Goal: Check status: Check status

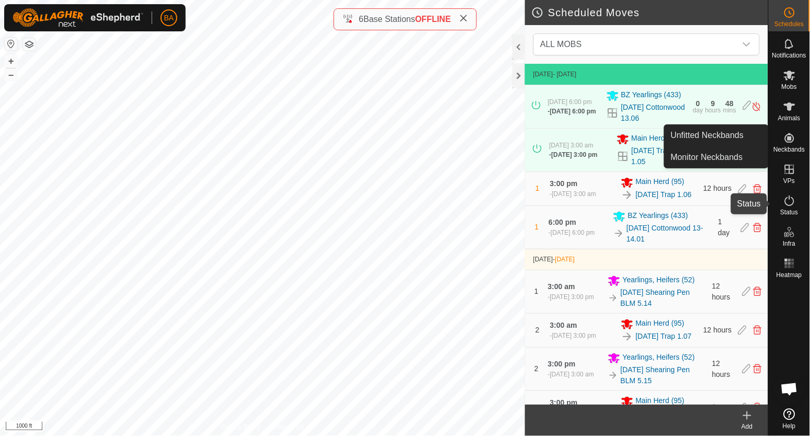
click at [794, 205] on icon at bounding box center [789, 200] width 13 height 13
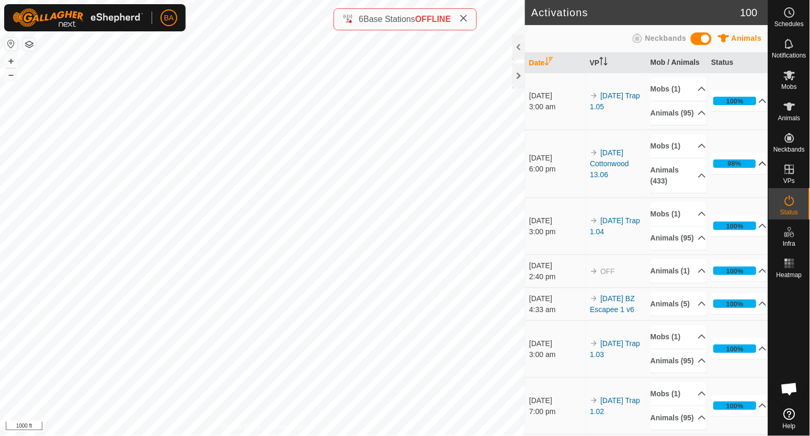
click at [758, 168] on icon at bounding box center [762, 163] width 8 height 8
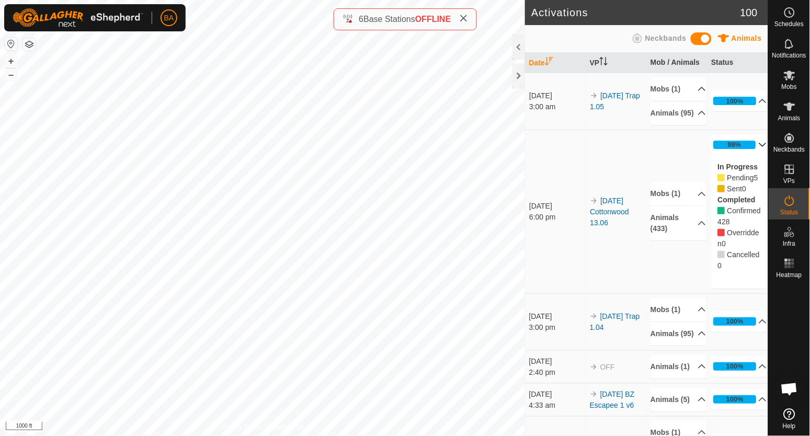
click at [759, 147] on icon at bounding box center [762, 145] width 7 height 4
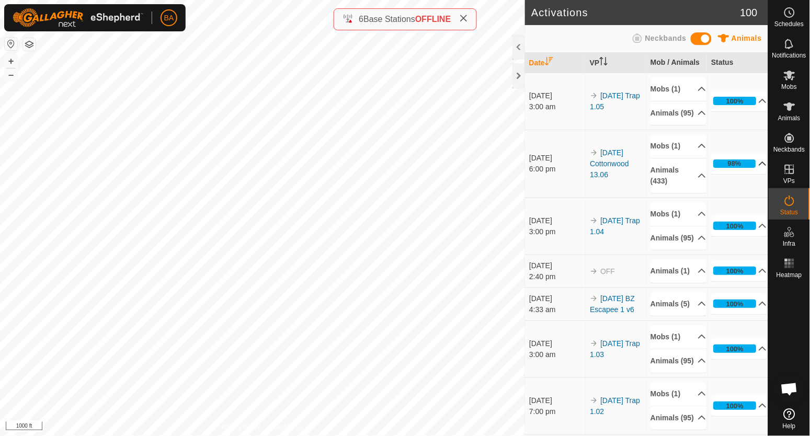
click at [749, 172] on p-accordion-header "98%" at bounding box center [739, 163] width 56 height 21
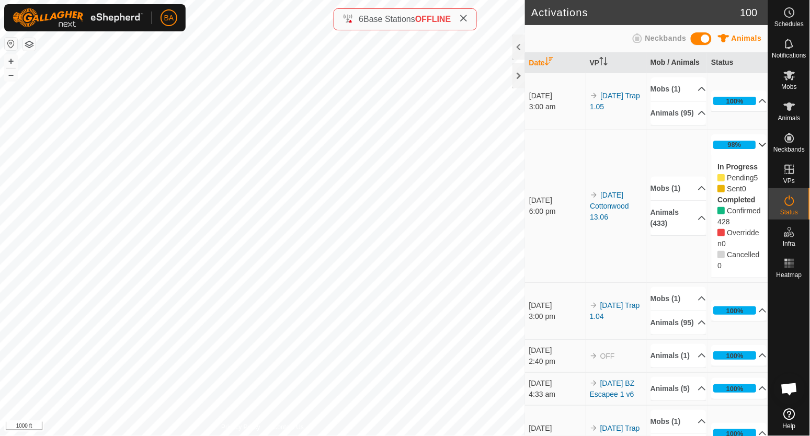
click at [748, 153] on p-accordion-header "98%" at bounding box center [739, 144] width 56 height 21
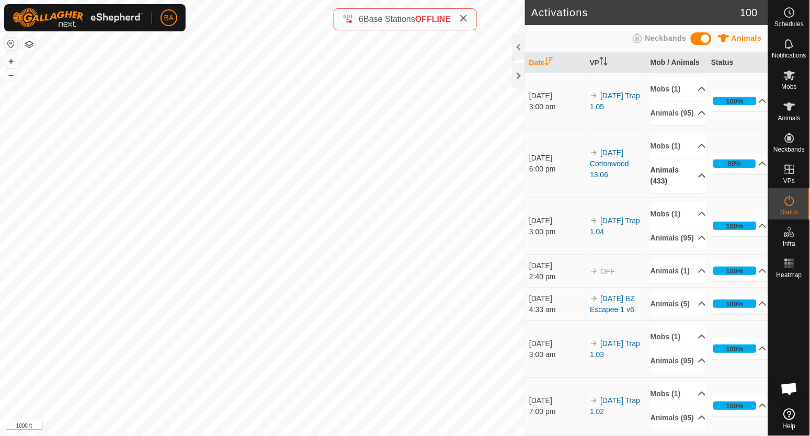
click at [685, 183] on p-accordion-header "Animals (433)" at bounding box center [679, 175] width 56 height 34
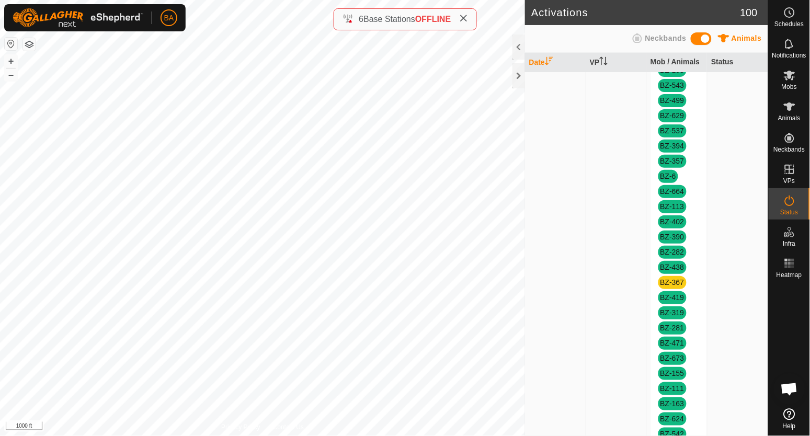
scroll to position [522, 0]
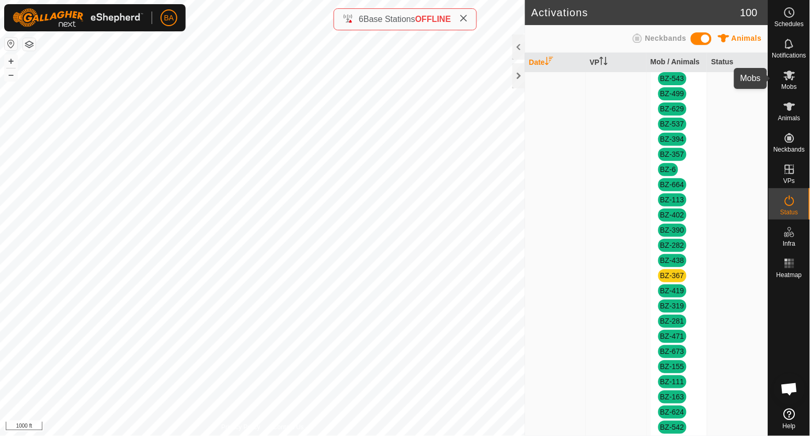
click at [795, 77] on es-mob-svg-icon at bounding box center [789, 75] width 19 height 17
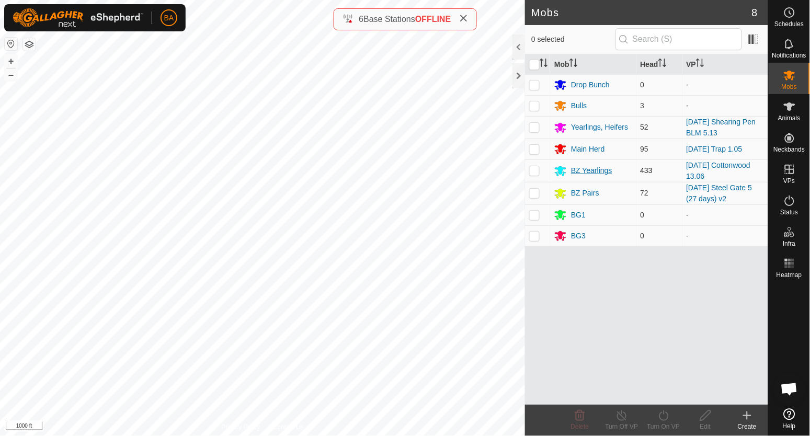
click at [585, 171] on div "BZ Yearlings" at bounding box center [591, 170] width 41 height 11
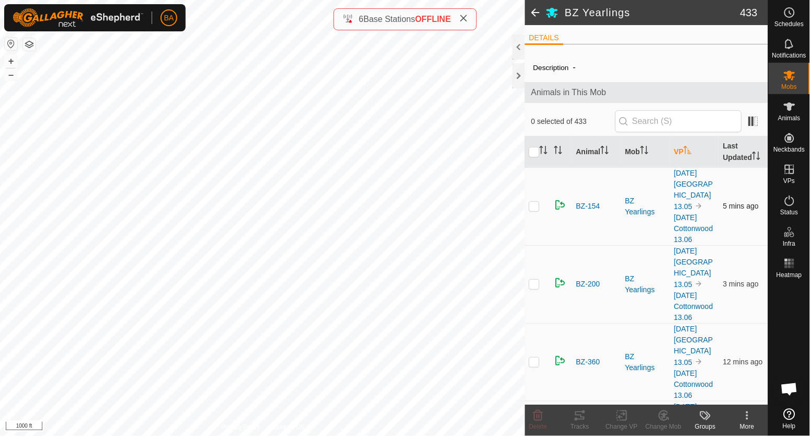
drag, startPoint x: 532, startPoint y: 211, endPoint x: 537, endPoint y: 218, distance: 8.3
click at [535, 210] on p-checkbox at bounding box center [534, 206] width 10 height 8
checkbox input "true"
click at [537, 280] on p-checkbox at bounding box center [534, 284] width 10 height 8
checkbox input "true"
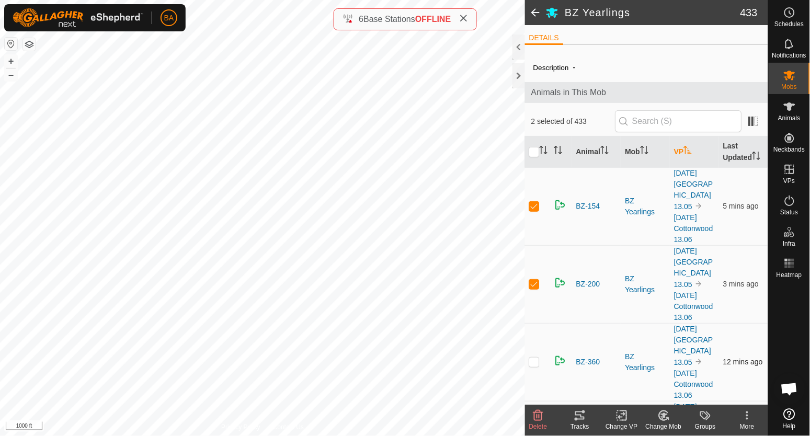
click at [532, 357] on p-checkbox at bounding box center [534, 361] width 10 height 8
checkbox input "true"
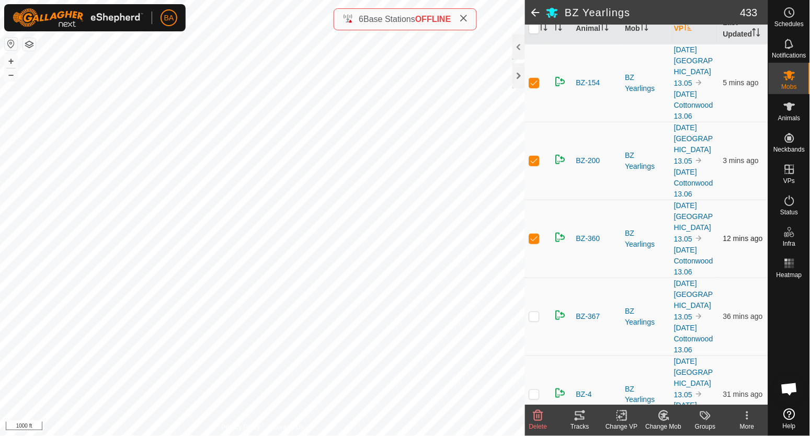
scroll to position [131, 0]
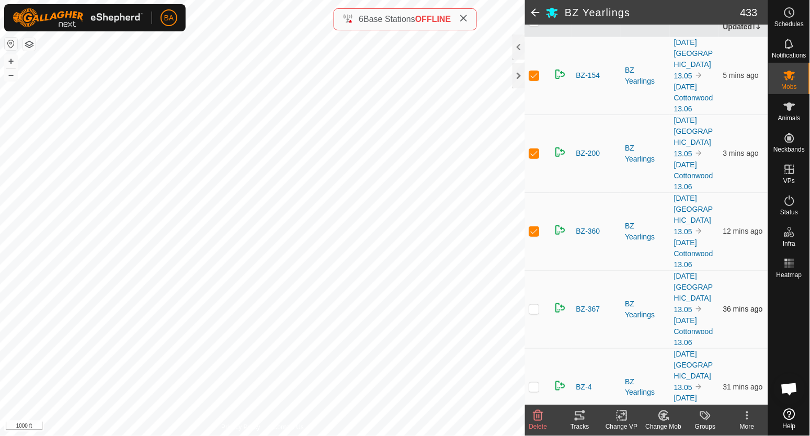
click at [535, 305] on p-checkbox at bounding box center [534, 309] width 10 height 8
checkbox input "true"
drag, startPoint x: 535, startPoint y: 349, endPoint x: 540, endPoint y: 331, distance: 18.0
click at [536, 383] on p-checkbox at bounding box center [534, 387] width 10 height 8
checkbox input "true"
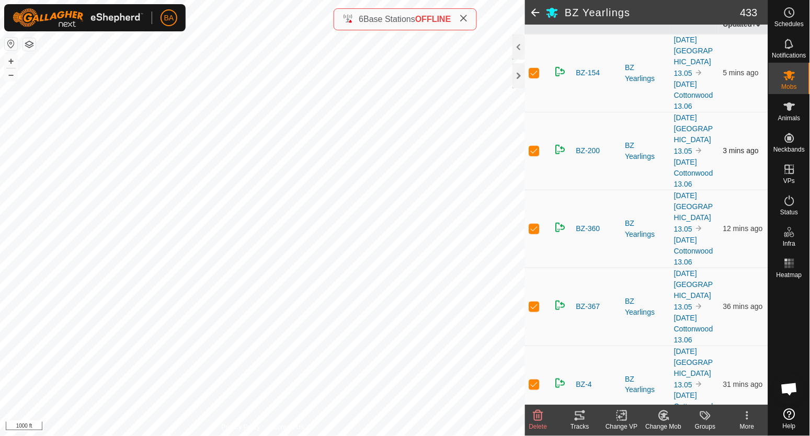
scroll to position [0, 0]
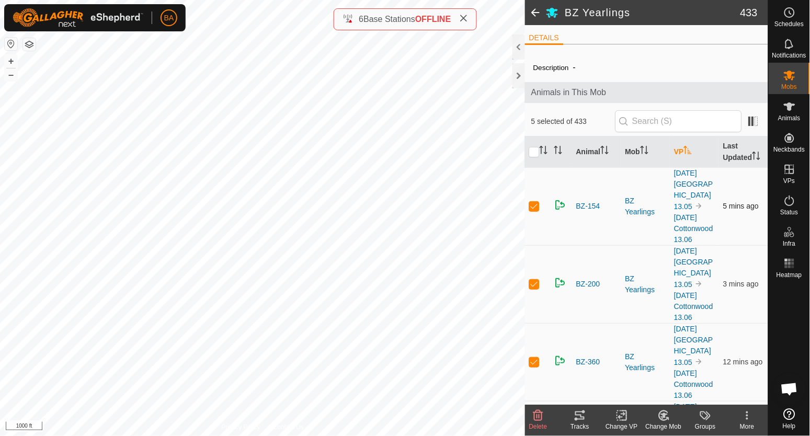
click at [690, 199] on td "[DATE] [GEOGRAPHIC_DATA] 13.05 [DATE] [GEOGRAPHIC_DATA] 13.06" at bounding box center [694, 206] width 49 height 78
click at [693, 197] on link "[DATE] [GEOGRAPHIC_DATA] 13.05" at bounding box center [693, 190] width 39 height 42
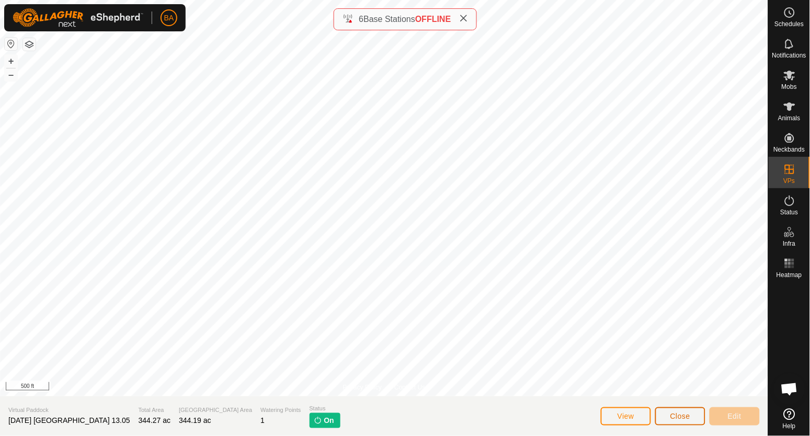
click at [683, 417] on span "Close" at bounding box center [680, 416] width 20 height 8
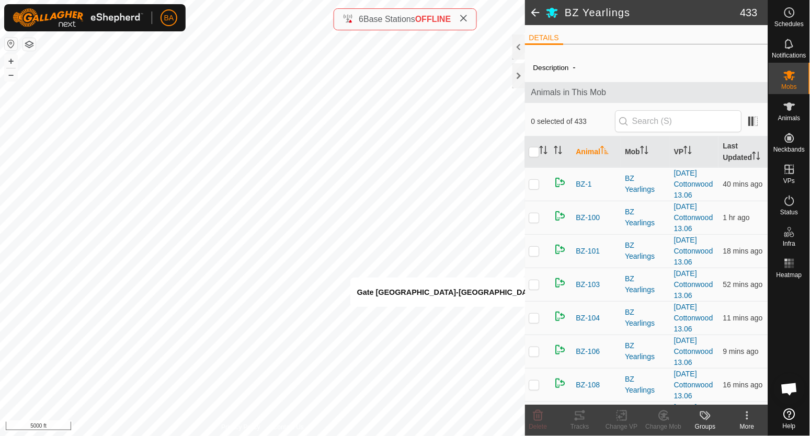
click at [426, 18] on span "OFFLINE" at bounding box center [433, 19] width 36 height 9
click at [790, 259] on icon at bounding box center [789, 263] width 13 height 13
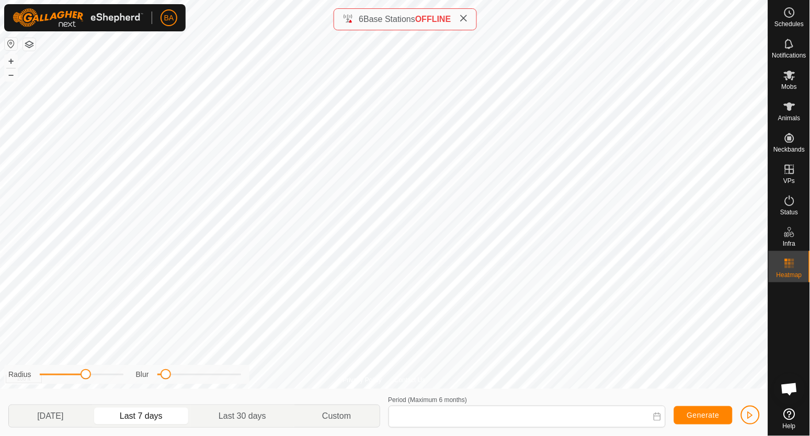
type input "[DATE] - [DATE]"
click at [359, 377] on div "Privacy Policy Contact Us 731 0325377582 Main Herd [DATE] Trap 1.05 + – ⇧ i 100…" at bounding box center [384, 194] width 768 height 389
click at [784, 84] on span "Mobs" at bounding box center [788, 87] width 15 height 6
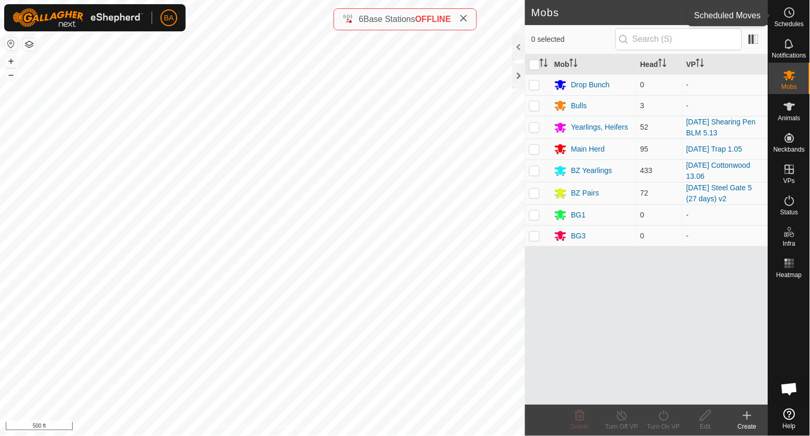
click at [790, 15] on icon at bounding box center [789, 12] width 13 height 13
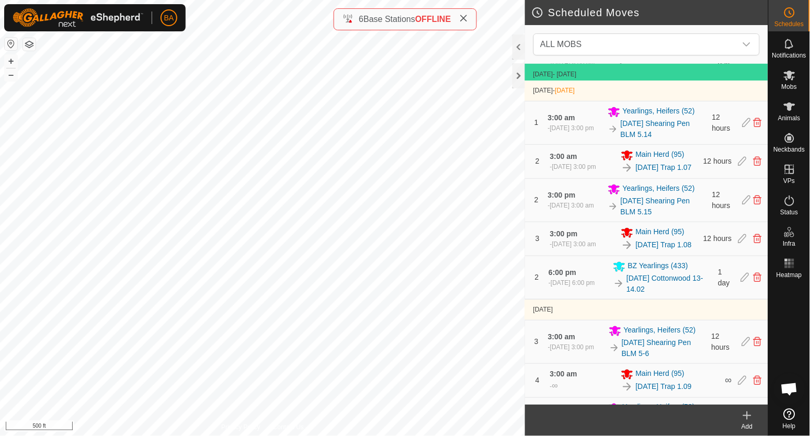
scroll to position [195, 0]
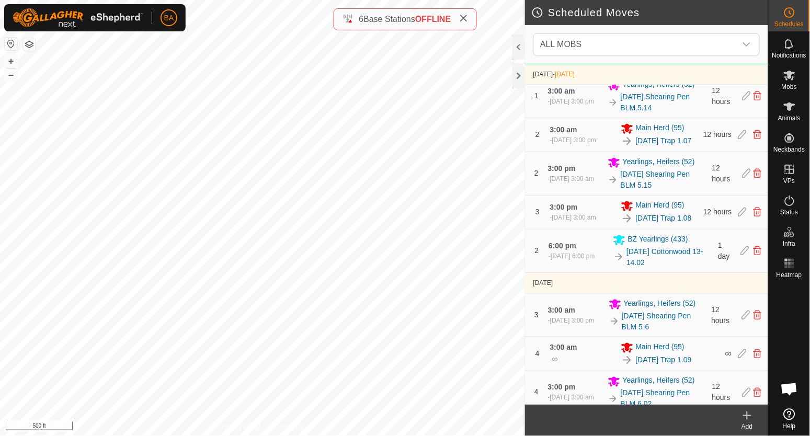
click at [545, 32] on div "ALL MOBS" at bounding box center [646, 44] width 243 height 39
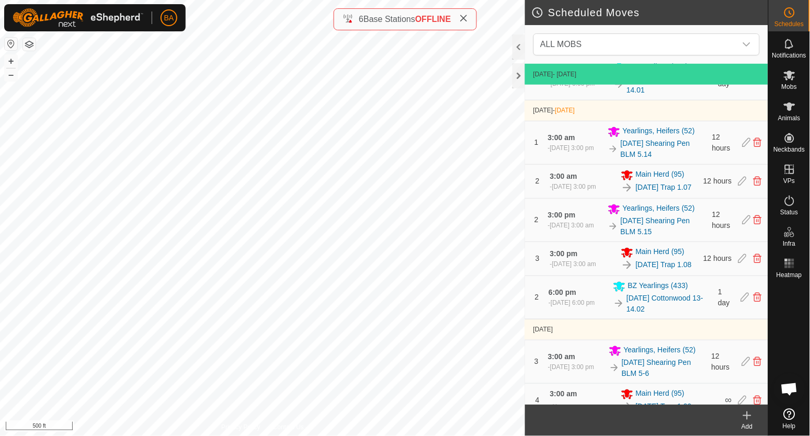
scroll to position [0, 0]
